Goal: Check status: Check status

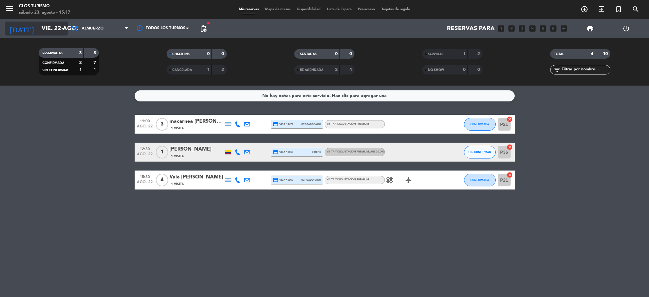
click at [19, 29] on icon "[DATE]" at bounding box center [22, 29] width 34 height 14
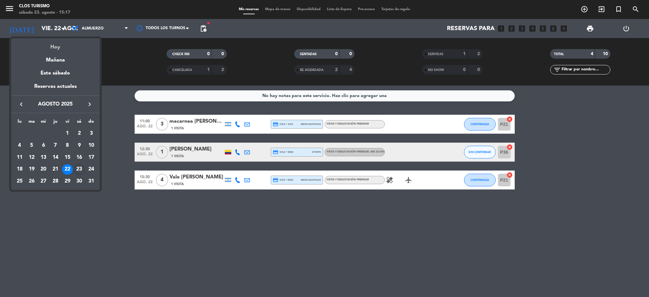
click at [46, 45] on div "Hoy" at bounding box center [55, 44] width 89 height 13
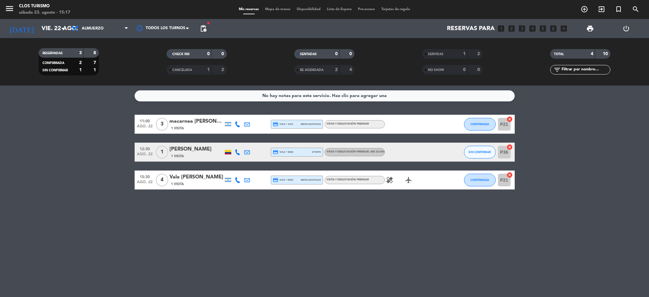
type input "sáb. 23 ago."
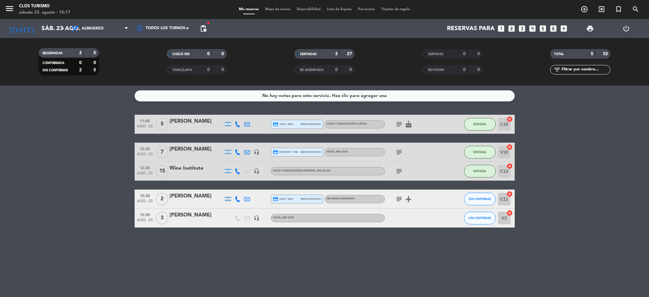
click at [405, 198] on icon "airplanemode_active" at bounding box center [409, 199] width 8 height 8
click at [366, 237] on div "No hay notas para este servicio. Haz clic para agregar una 11:00 [DATE] 5 [PERS…" at bounding box center [324, 191] width 649 height 211
click at [396, 201] on icon "subject" at bounding box center [399, 199] width 8 height 8
click at [349, 251] on div "No hay notas para este servicio. Haz clic para agregar una 11:00 [DATE] 5 [PERS…" at bounding box center [324, 191] width 649 height 211
click at [235, 198] on icon at bounding box center [238, 199] width 6 height 6
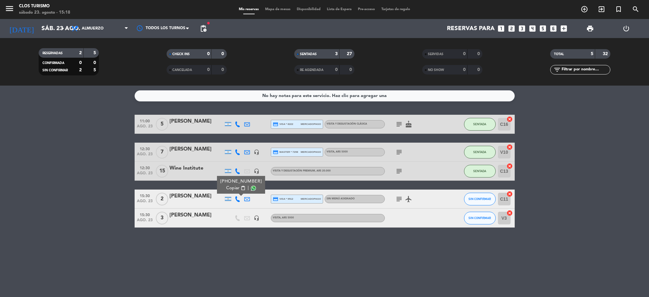
click at [73, 244] on div "No hay notas para este servicio. Haz clic para agregar una 11:00 [DATE] 5 [PERS…" at bounding box center [324, 191] width 649 height 211
click at [235, 203] on div at bounding box center [238, 198] width 10 height 19
click at [235, 199] on icon at bounding box center [238, 199] width 6 height 6
click at [296, 194] on div "15:30 [DATE] 2 [PERSON_NAME] [PHONE_NUMBER] Copiar content_paste | credit_card …" at bounding box center [325, 198] width 380 height 19
click at [296, 196] on div "credit_card visa * 9512 mercadopago" at bounding box center [297, 199] width 48 height 8
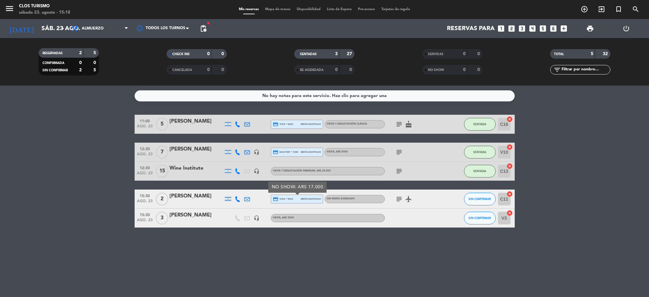
click at [0, 181] on bookings-row "11:00 [DATE] 5 [PERSON_NAME] credit_card visa * 8222 mercadopago VISITA Y DEGUS…" at bounding box center [324, 171] width 649 height 113
